Goal: Information Seeking & Learning: Learn about a topic

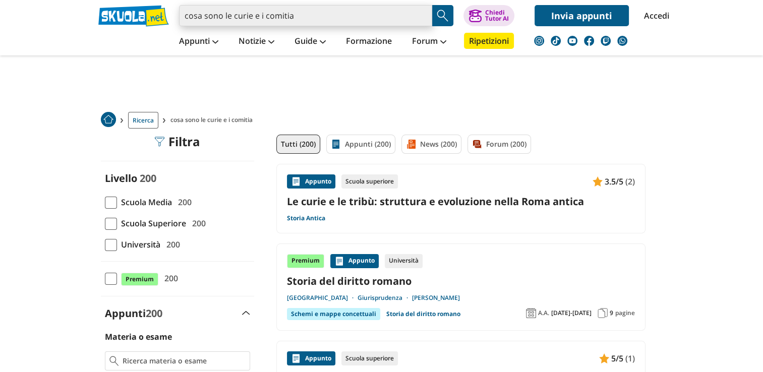
click at [264, 15] on input "cosa sono le curie e i comitia" at bounding box center [305, 15] width 253 height 21
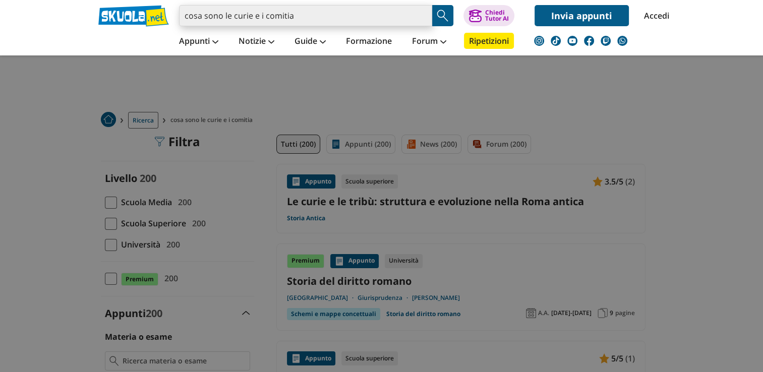
click at [264, 15] on input "cosa sono le curie e i comitia" at bounding box center [305, 15] width 253 height 21
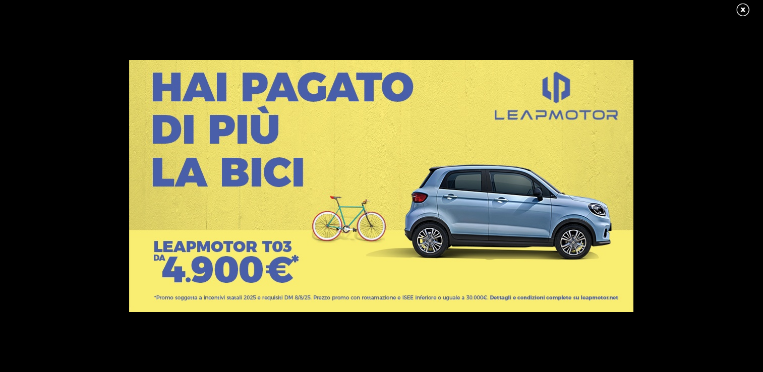
click at [737, 10] on link at bounding box center [747, 10] width 25 height 15
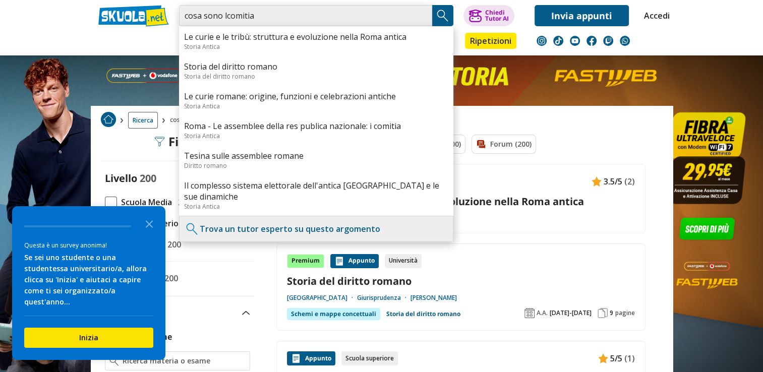
click at [226, 19] on input "cosa sono lcomitia" at bounding box center [305, 15] width 253 height 21
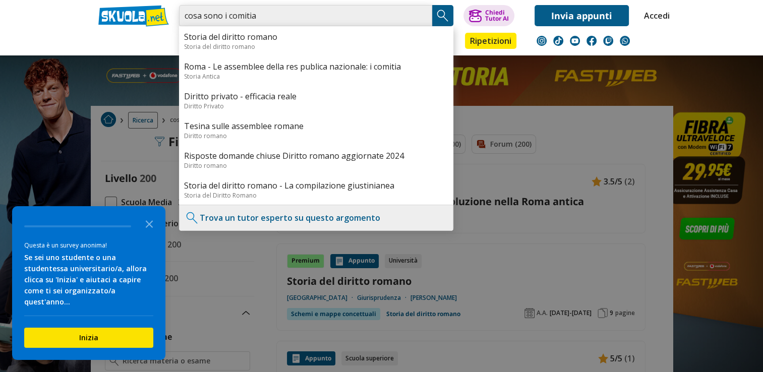
type input "cosa sono i comitia"
click at [443, 12] on img "Search Button" at bounding box center [442, 15] width 15 height 15
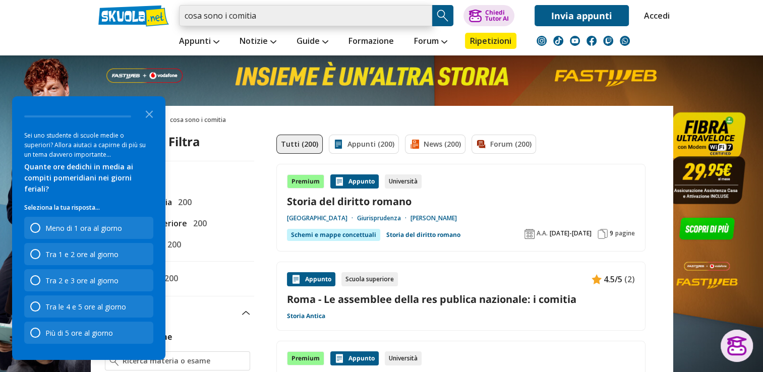
drag, startPoint x: 259, startPoint y: 15, endPoint x: 78, endPoint y: -13, distance: 183.2
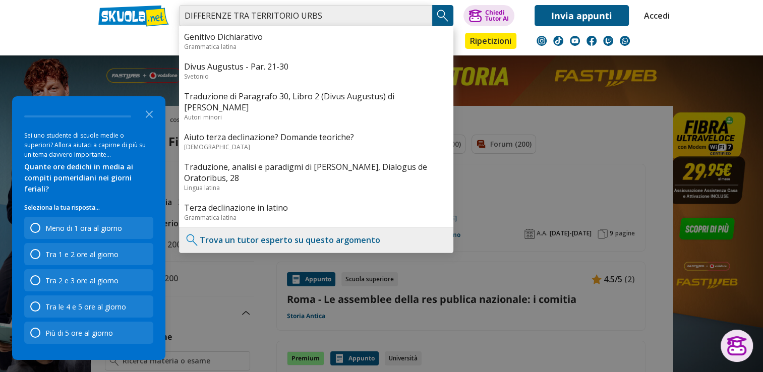
click at [325, 14] on input "DIFFERENZE TRA TERRITORIO URBS" at bounding box center [305, 15] width 253 height 21
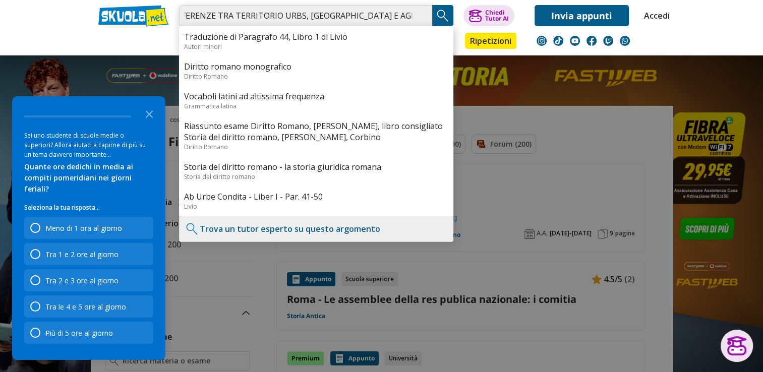
scroll to position [0, 20]
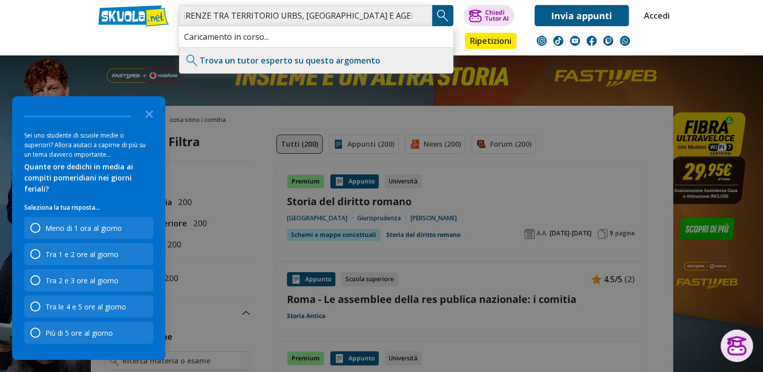
type input "DIFFERENZE TRA TERRITORIO URBS, POMERIUM E AGER PUBLICUS"
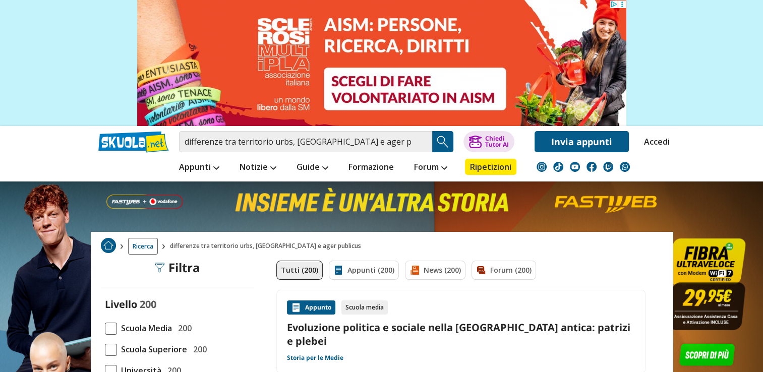
click at [442, 141] on img "Search Button" at bounding box center [442, 141] width 15 height 15
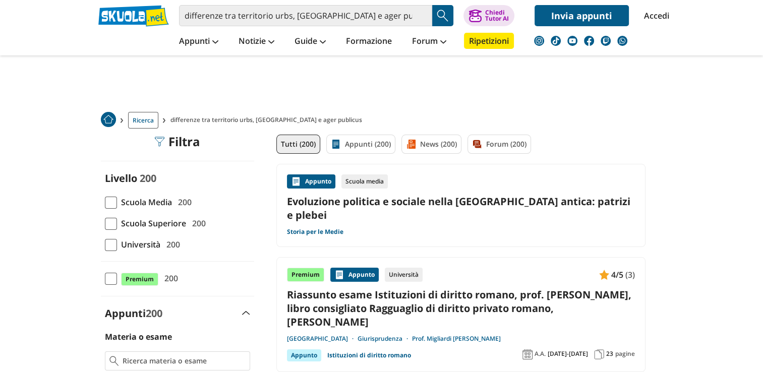
click at [404, 203] on link "Evoluzione politica e sociale nella [GEOGRAPHIC_DATA] antica: patrizi e plebei" at bounding box center [461, 208] width 348 height 27
